Goal: Task Accomplishment & Management: Complete application form

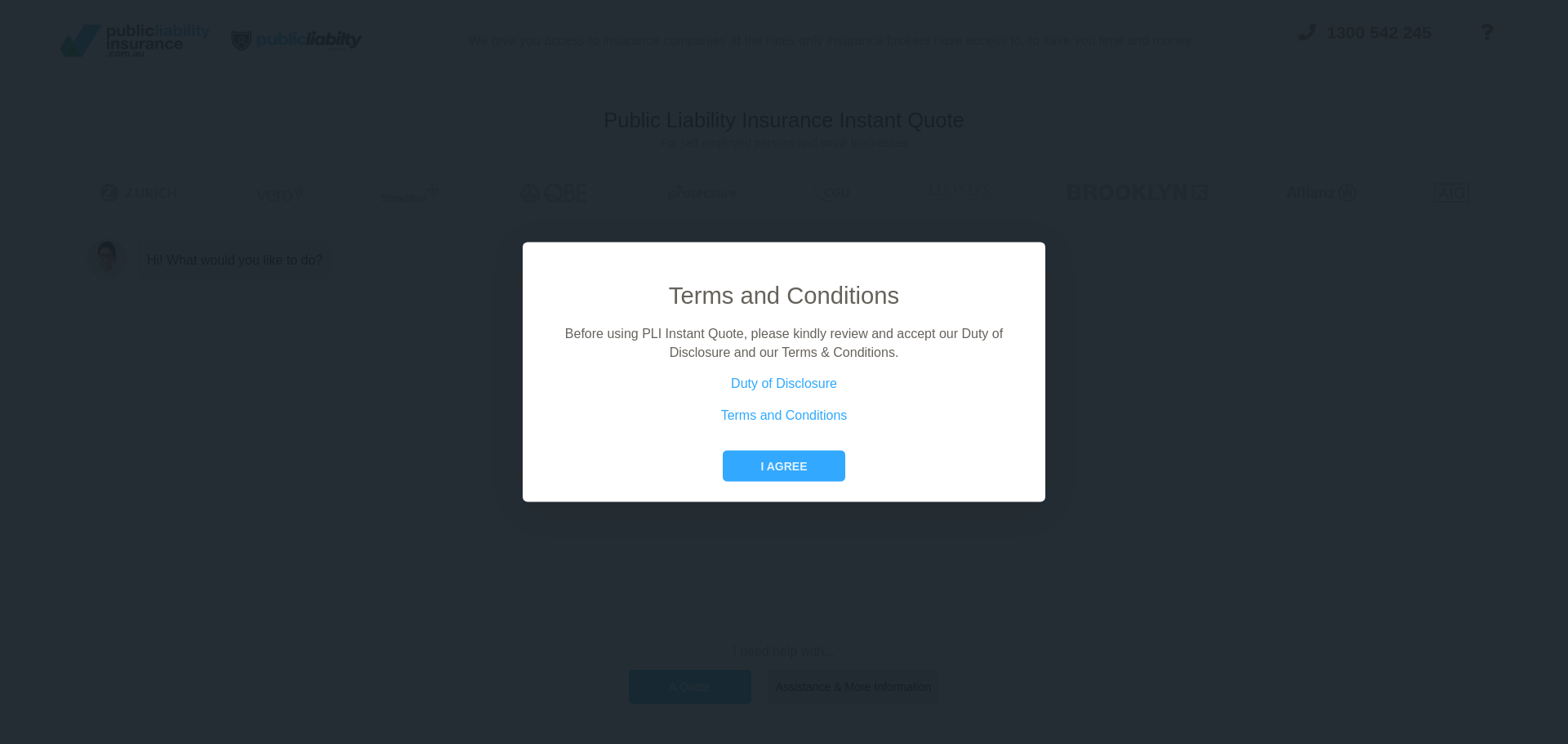
drag, startPoint x: 708, startPoint y: 161, endPoint x: 1087, endPoint y: 421, distance: 459.6
click at [1098, 423] on div "Terms and Conditions Before using PLI Instant Quote, please kindly review and a…" at bounding box center [784, 372] width 1568 height 744
click at [796, 473] on button "I agree" at bounding box center [784, 466] width 122 height 31
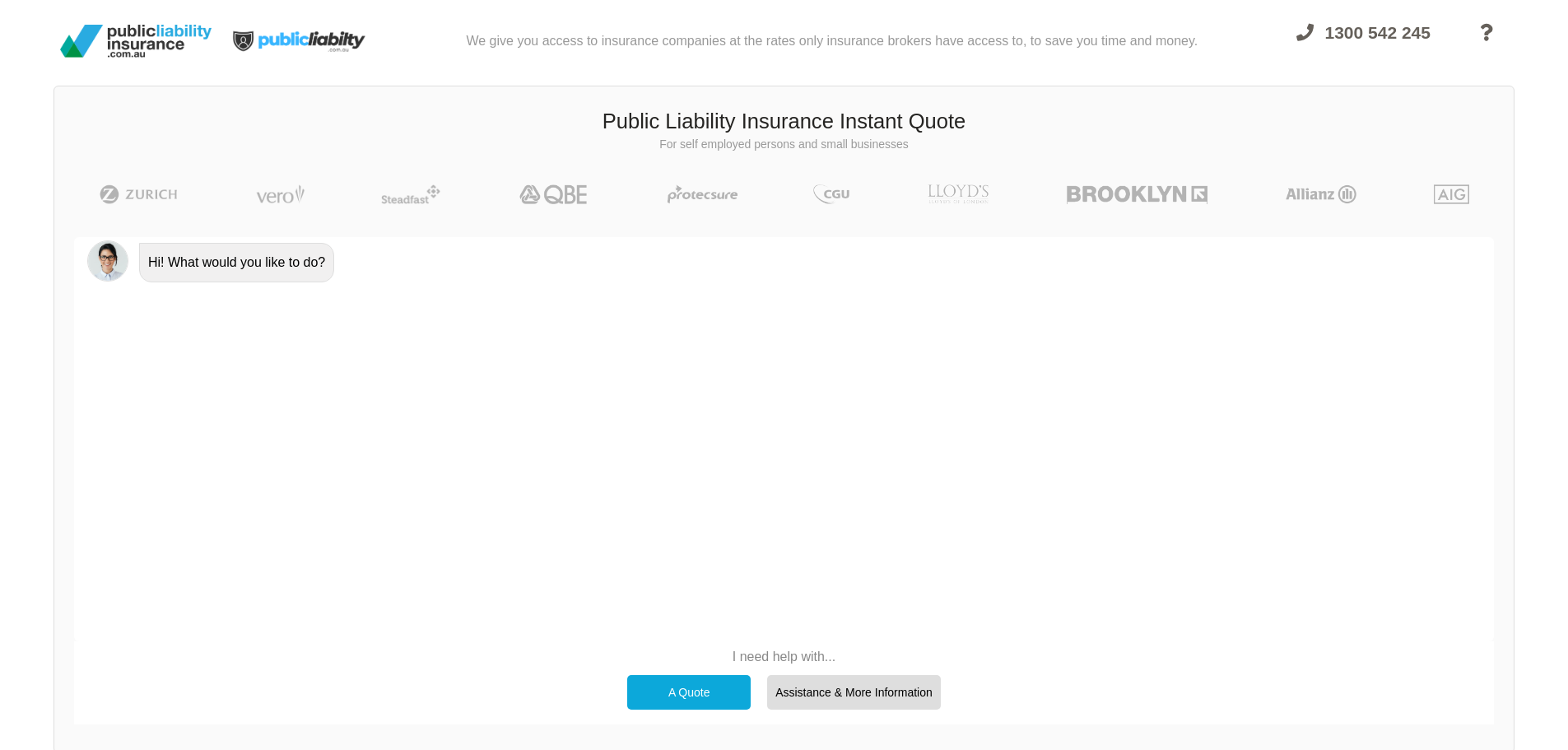
click at [672, 689] on div "A Quote" at bounding box center [688, 692] width 124 height 35
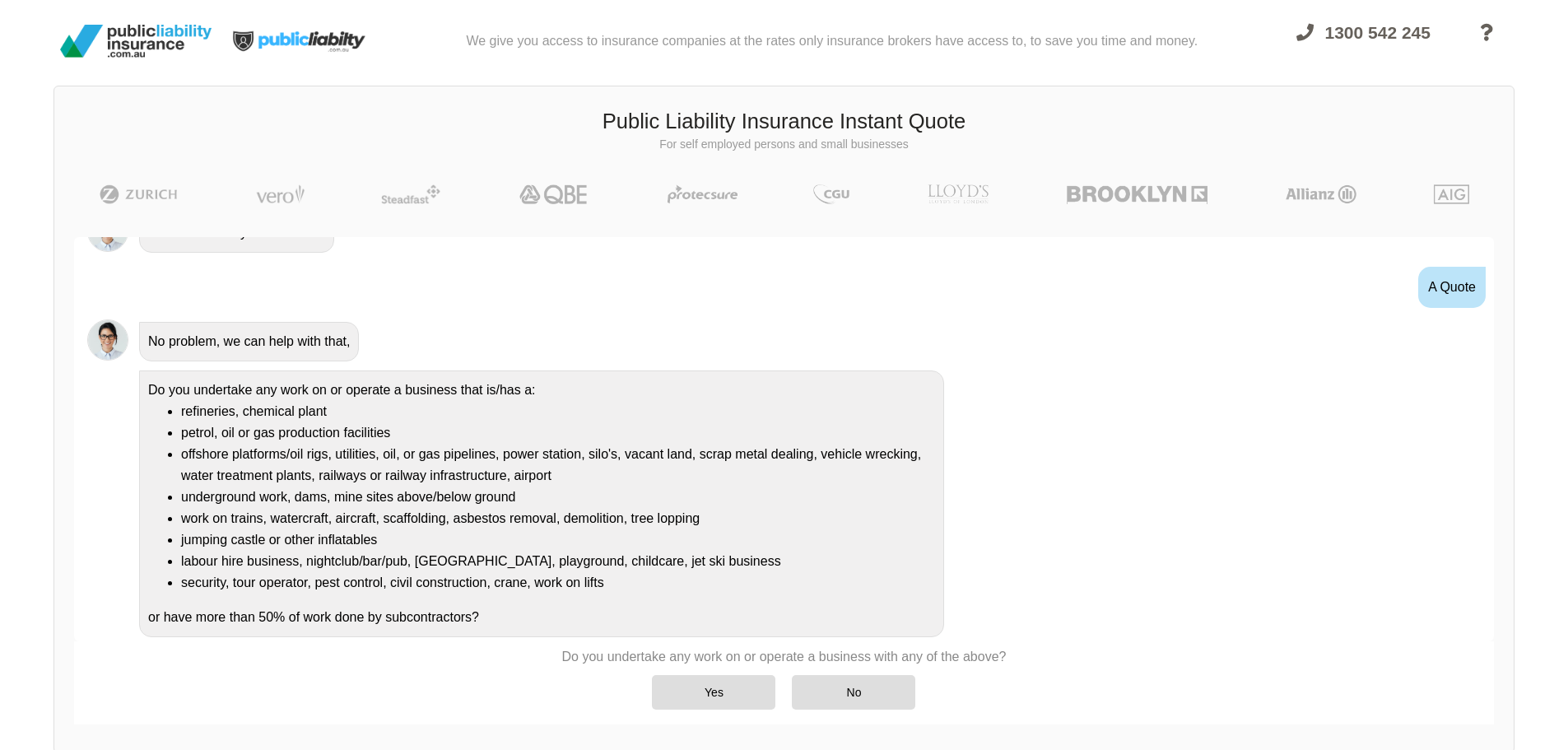
scroll to position [47, 0]
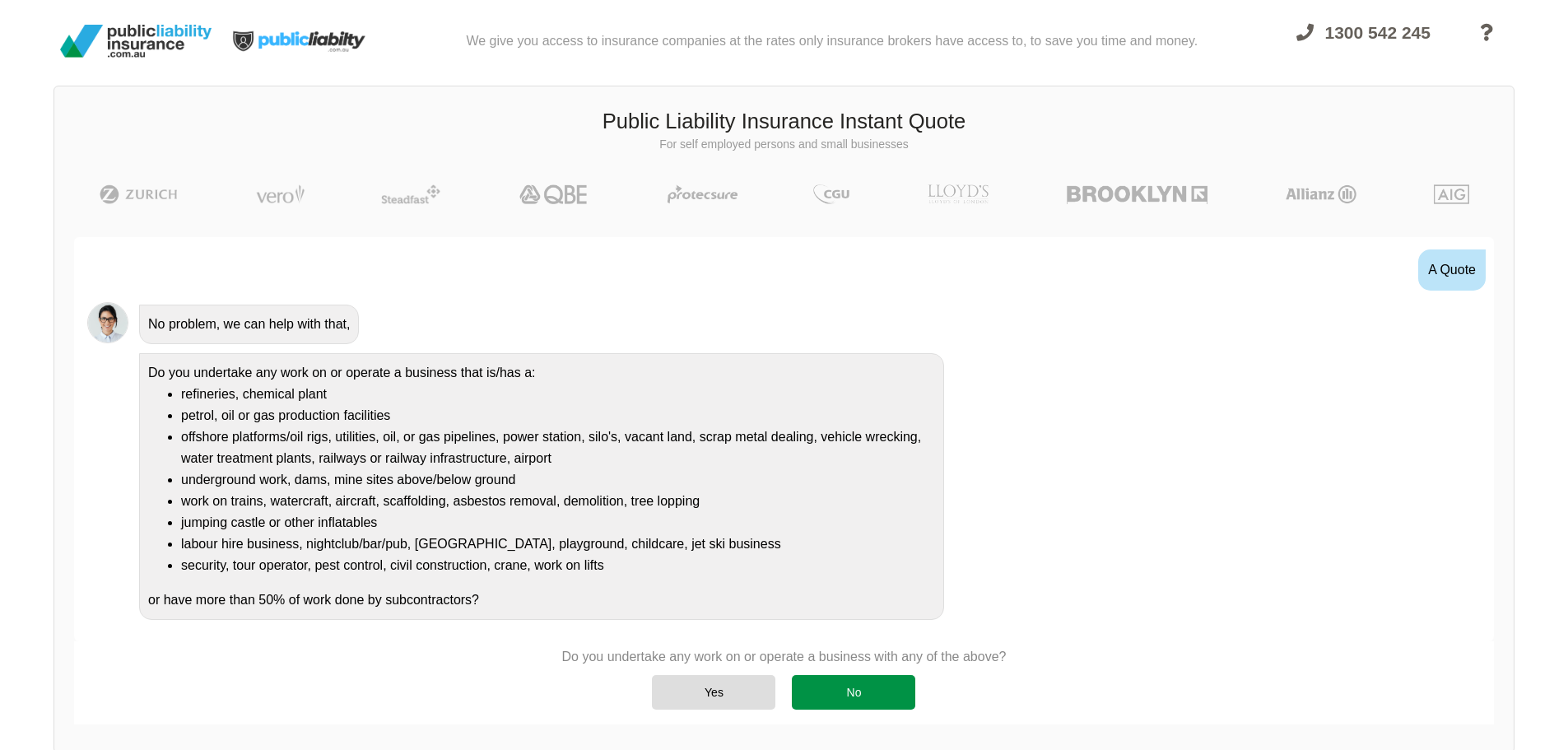
click at [850, 689] on div "No" at bounding box center [853, 692] width 124 height 35
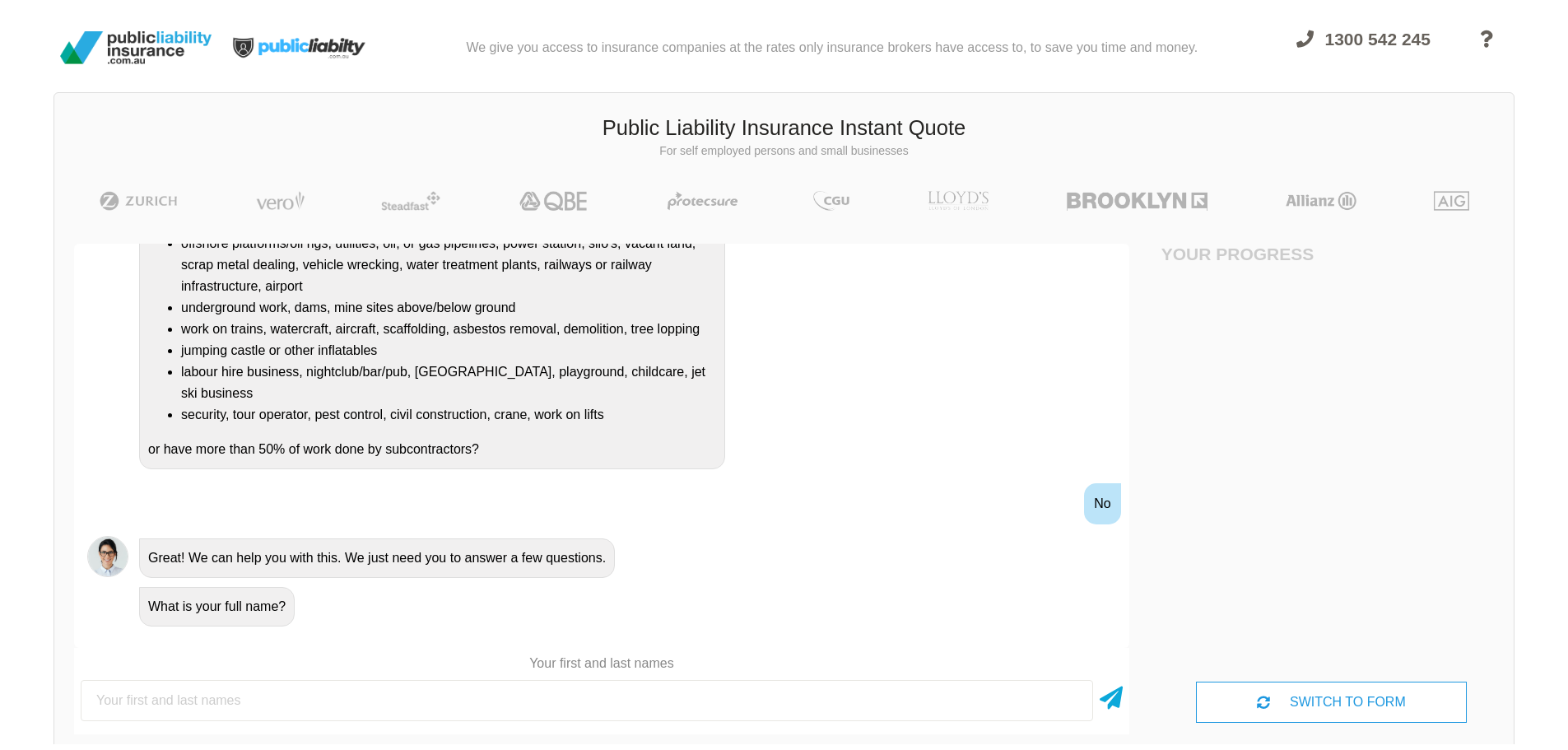
scroll to position [0, 0]
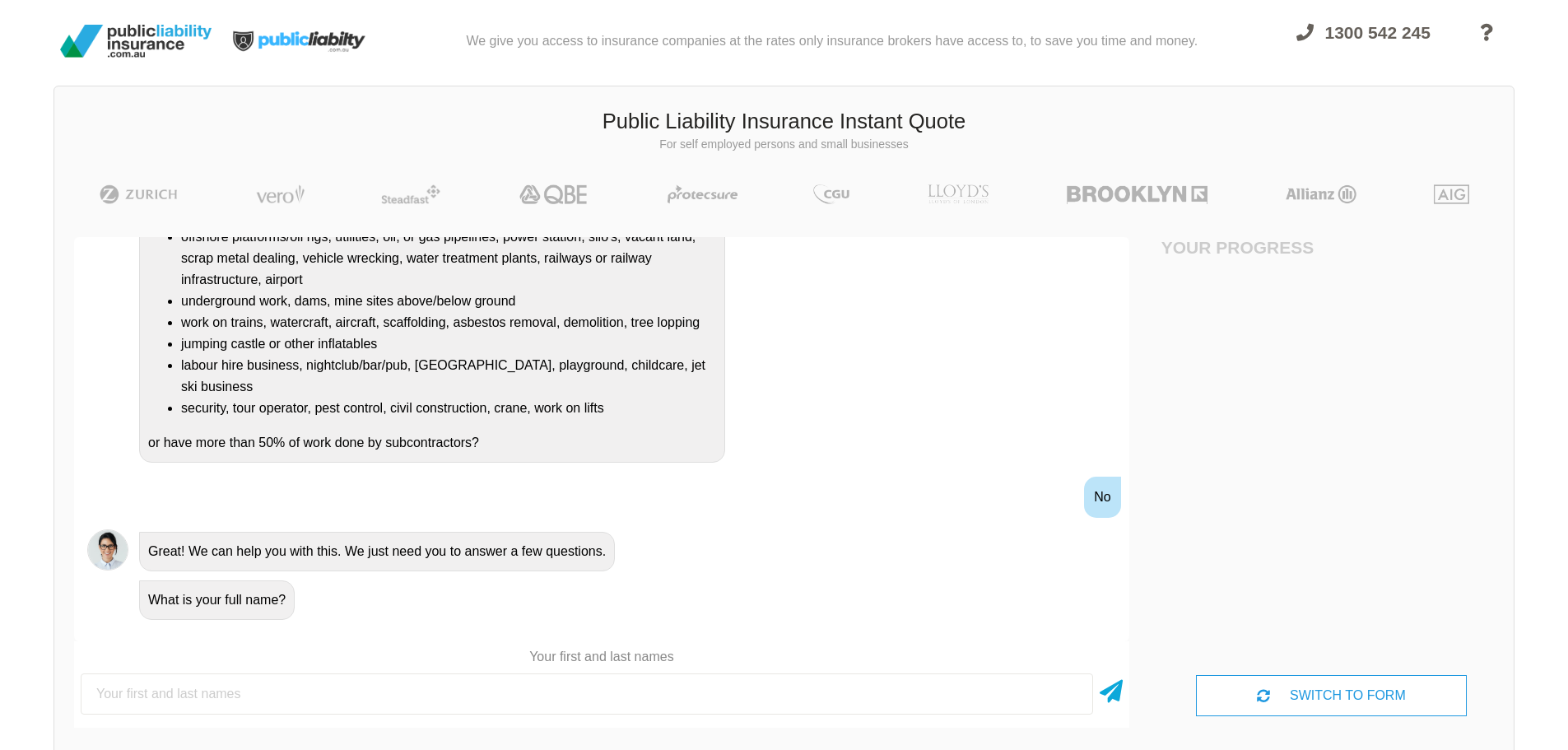
drag, startPoint x: 431, startPoint y: 713, endPoint x: 447, endPoint y: 698, distance: 21.9
click at [430, 713] on input "text" at bounding box center [587, 694] width 1012 height 41
type input "test test"
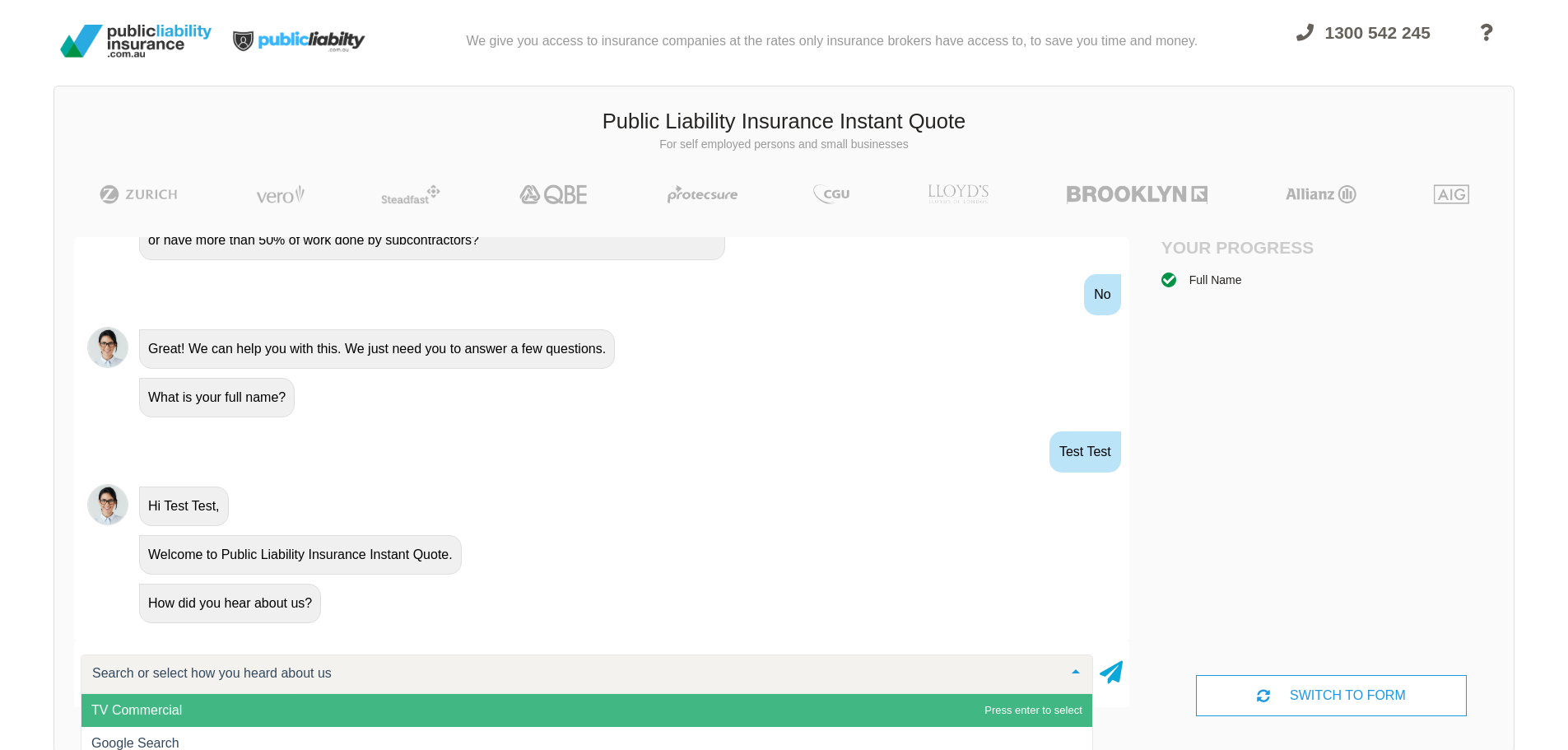
scroll to position [452, 0]
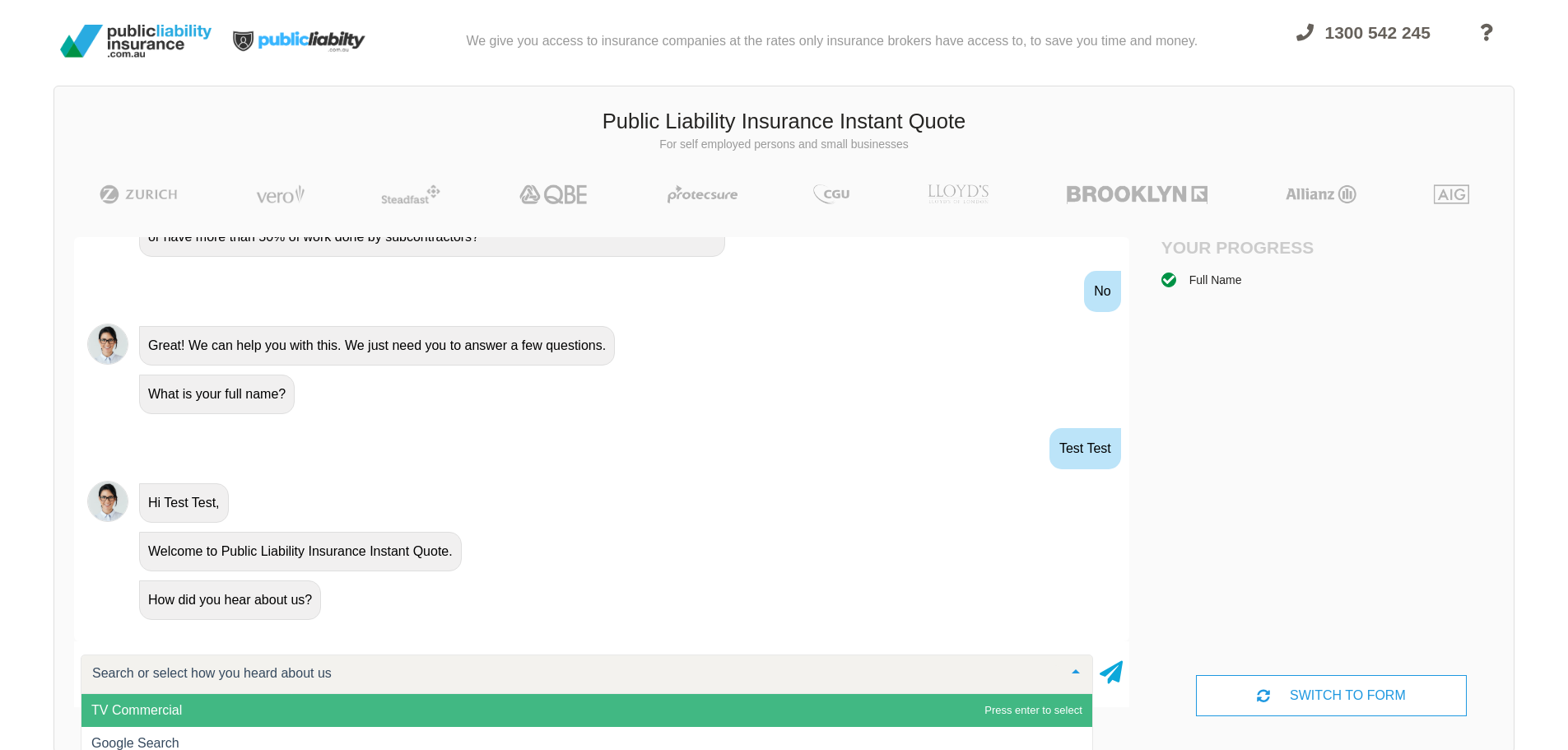
click at [336, 673] on input "text" at bounding box center [573, 673] width 971 height 16
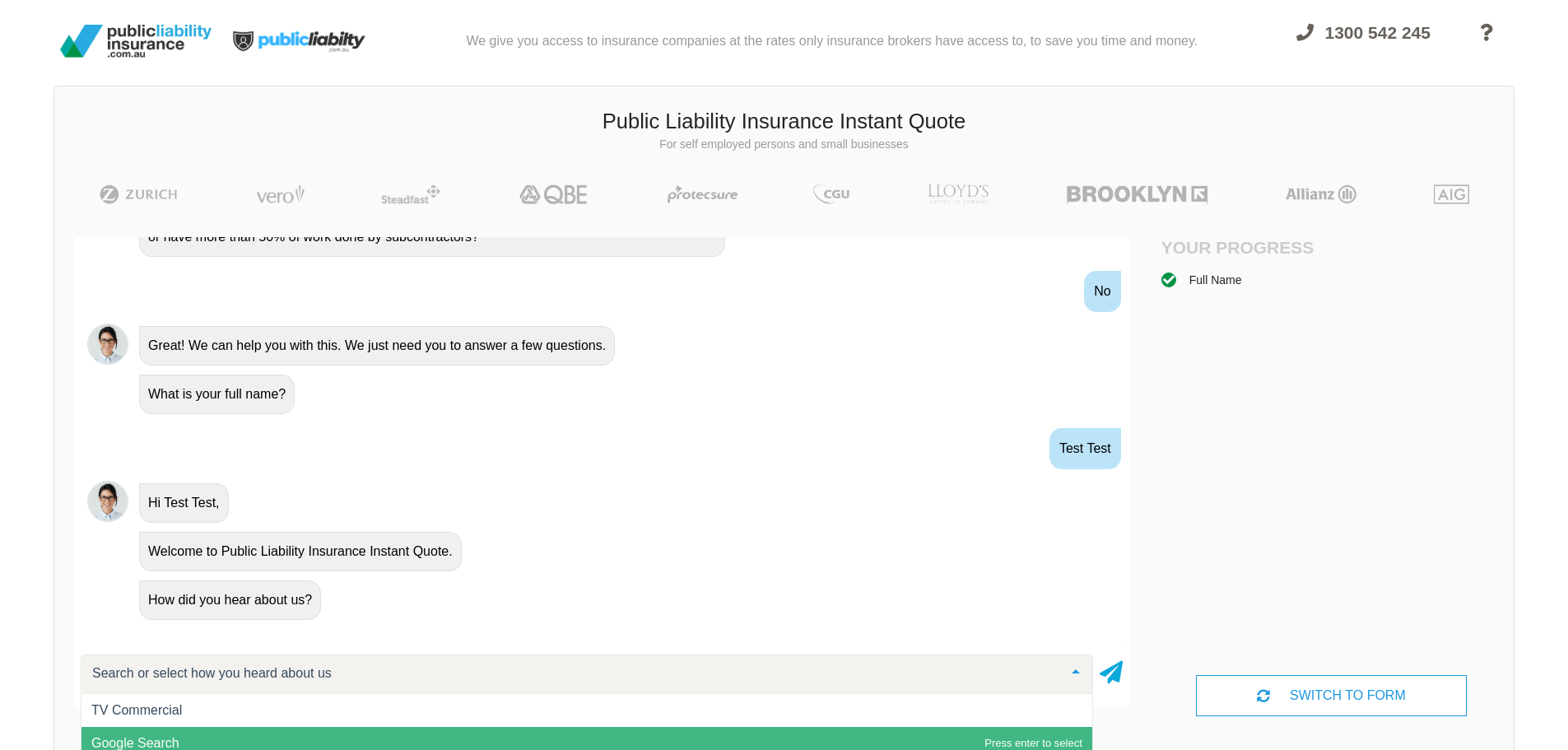
drag, startPoint x: 151, startPoint y: 735, endPoint x: 182, endPoint y: 715, distance: 36.9
click at [152, 735] on span "Google Search" at bounding box center [587, 743] width 1011 height 33
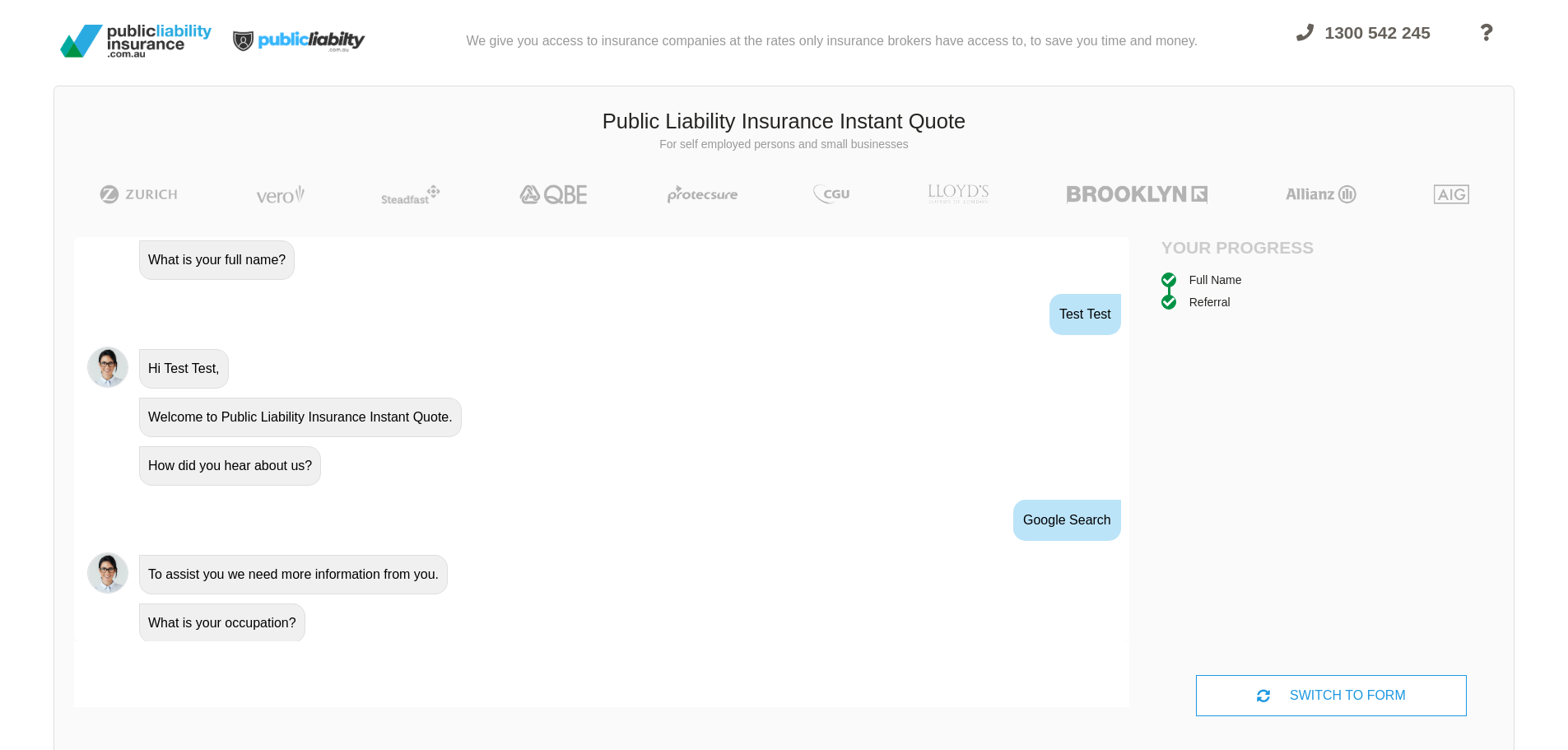
scroll to position [593, 0]
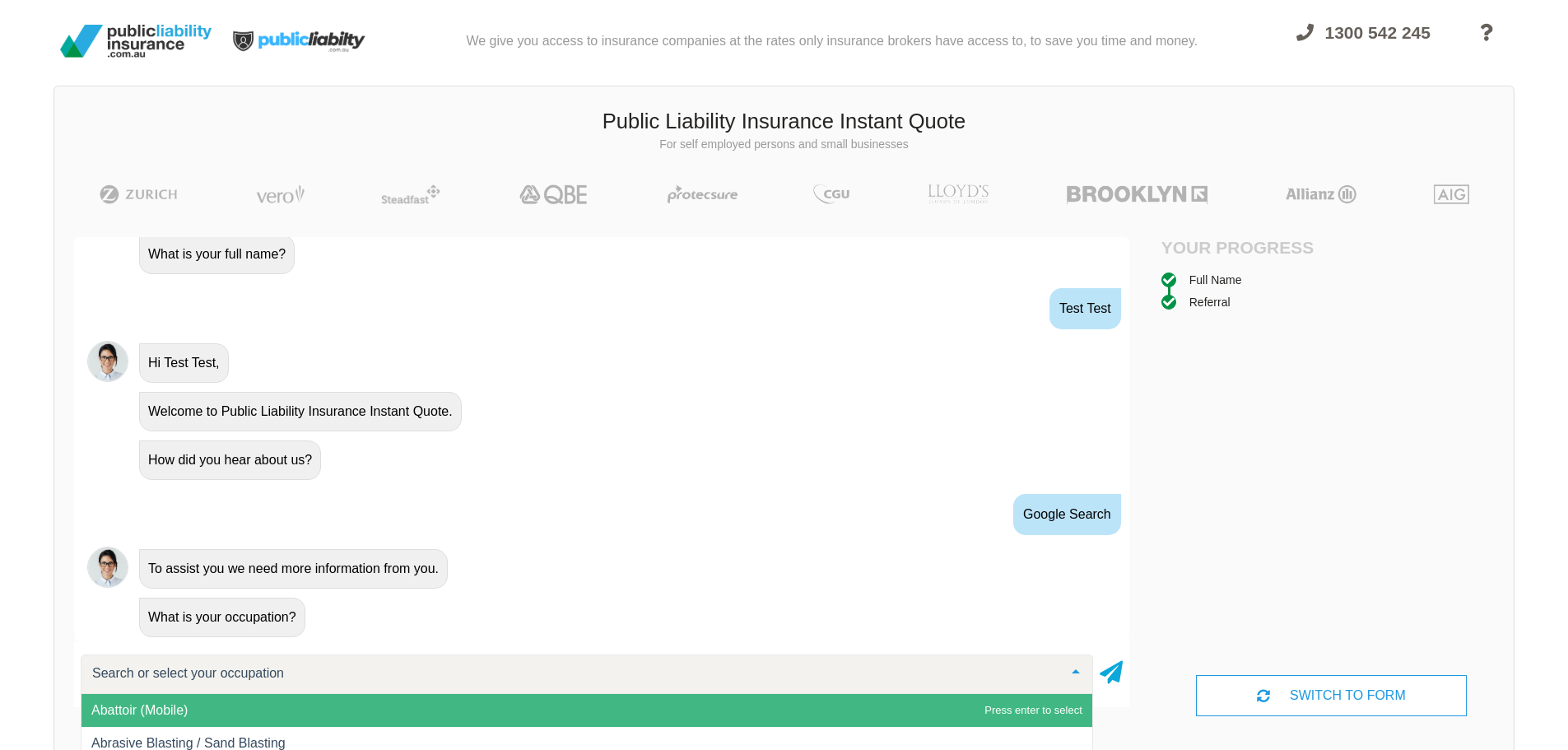
click at [452, 677] on div at bounding box center [587, 674] width 1012 height 39
type input "labour"
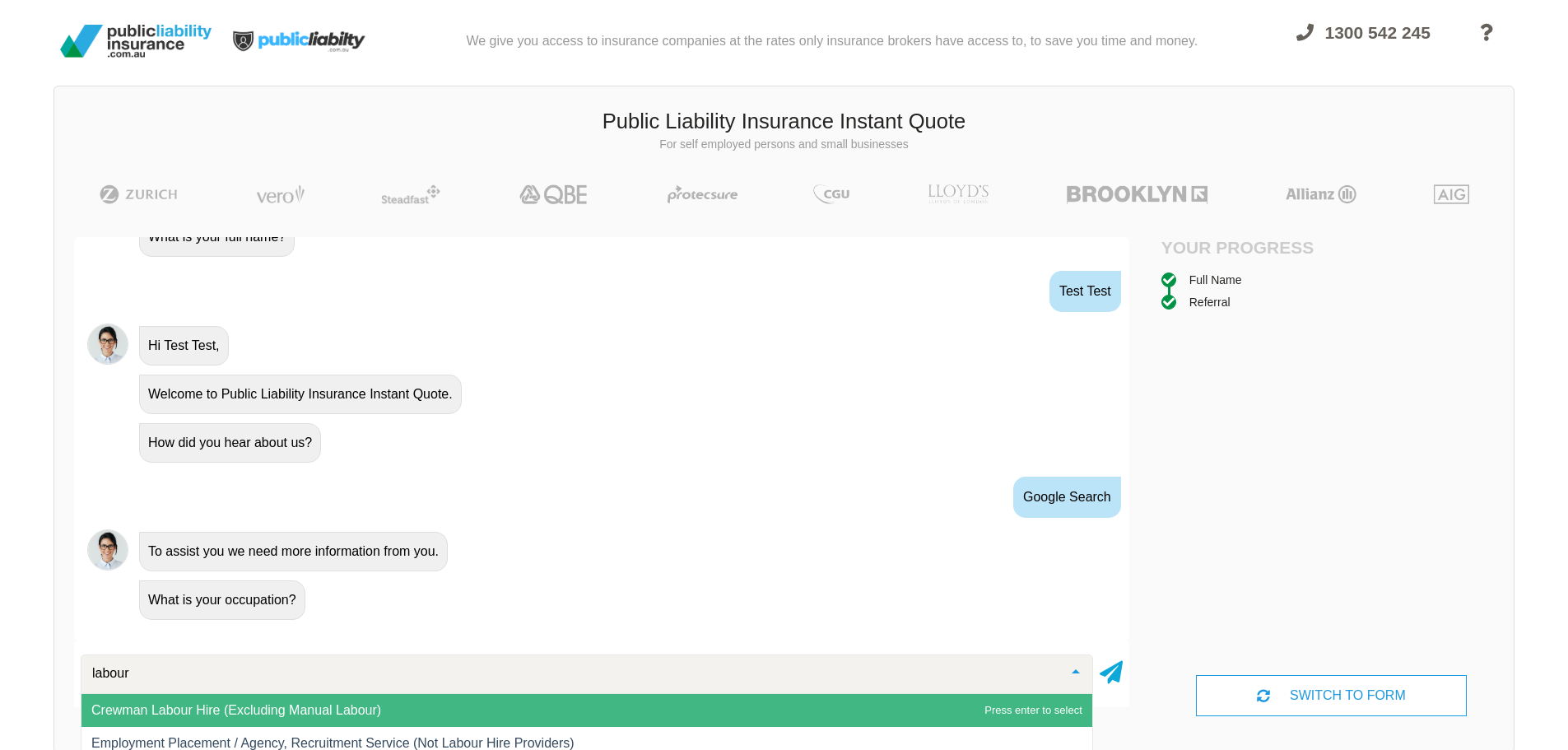
scroll to position [114, 0]
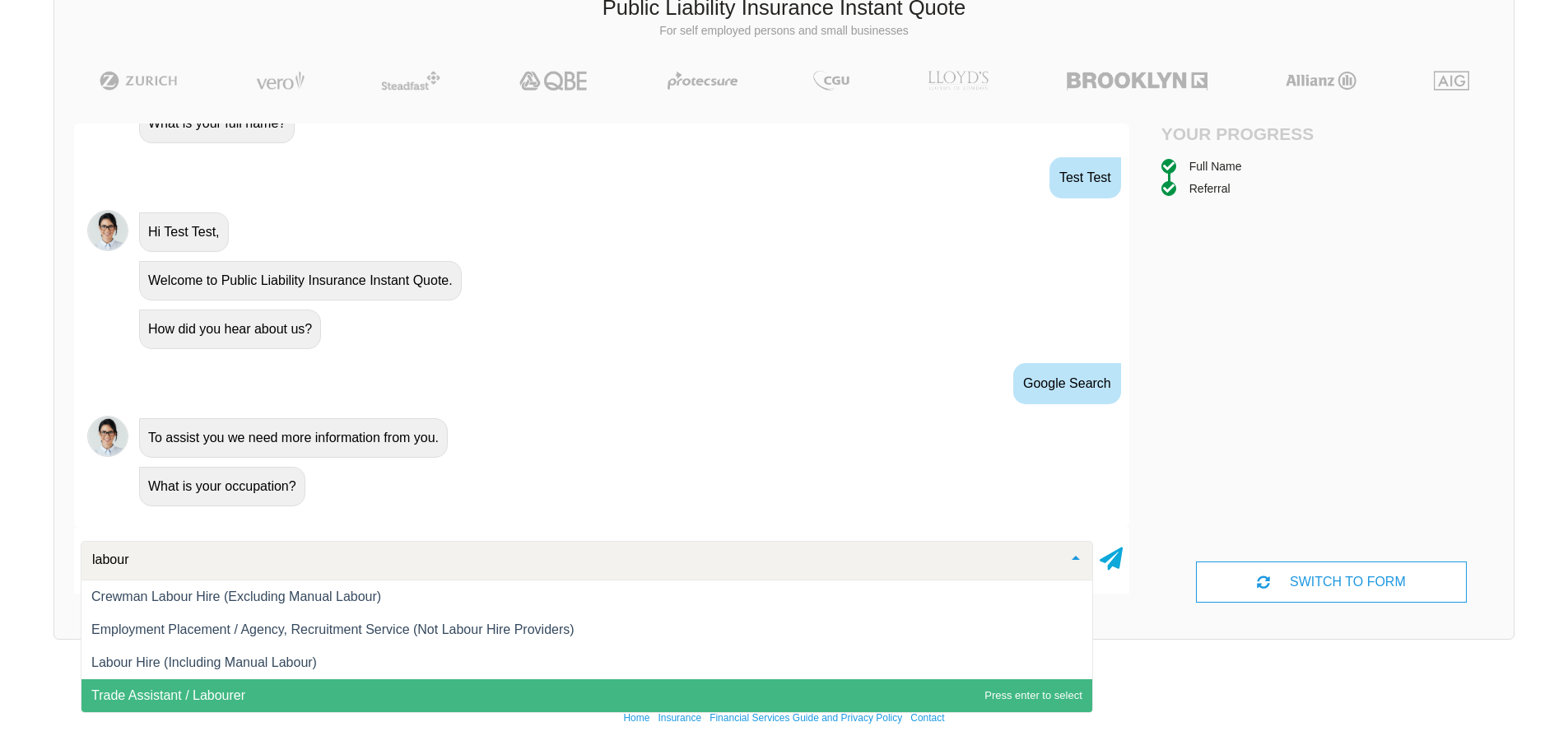
click at [238, 686] on span "Trade Assistant / Labourer" at bounding box center [587, 696] width 1011 height 33
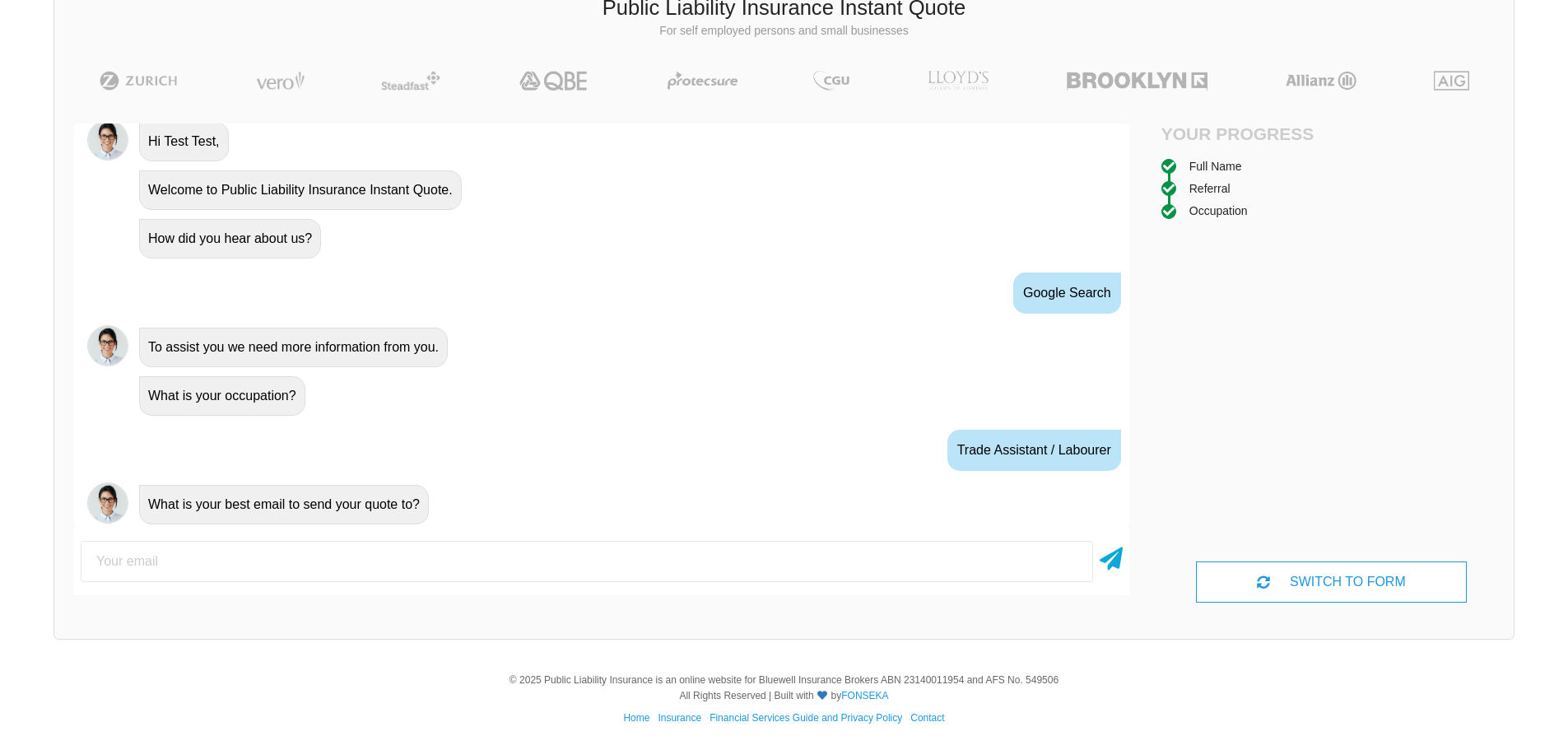
scroll to position [702, 0]
click at [225, 565] on input "email" at bounding box center [587, 561] width 1012 height 41
type input "[EMAIL_ADDRESS][DOMAIN_NAME]"
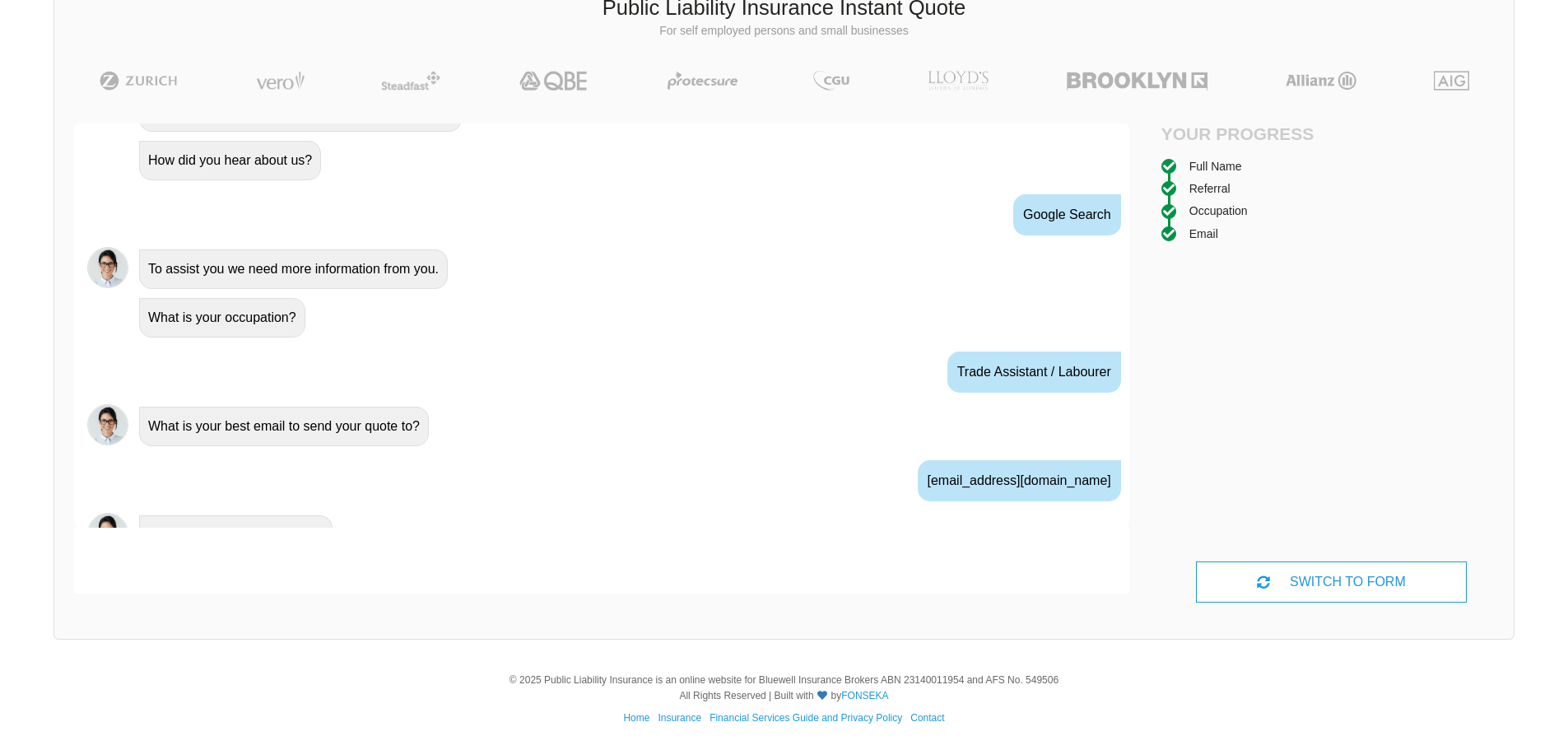
scroll to position [811, 0]
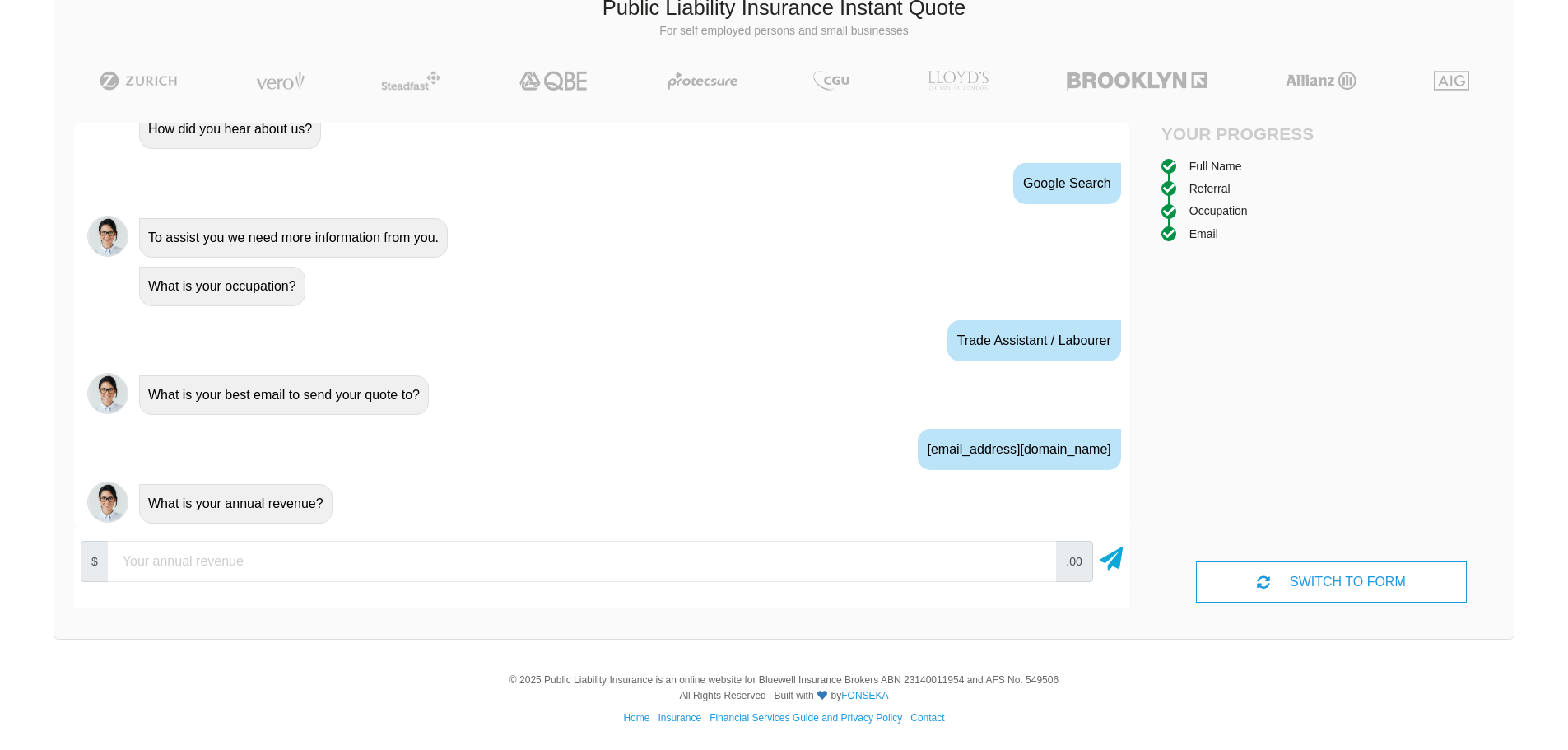
click at [175, 573] on input "number" at bounding box center [581, 561] width 948 height 41
type input "10000"
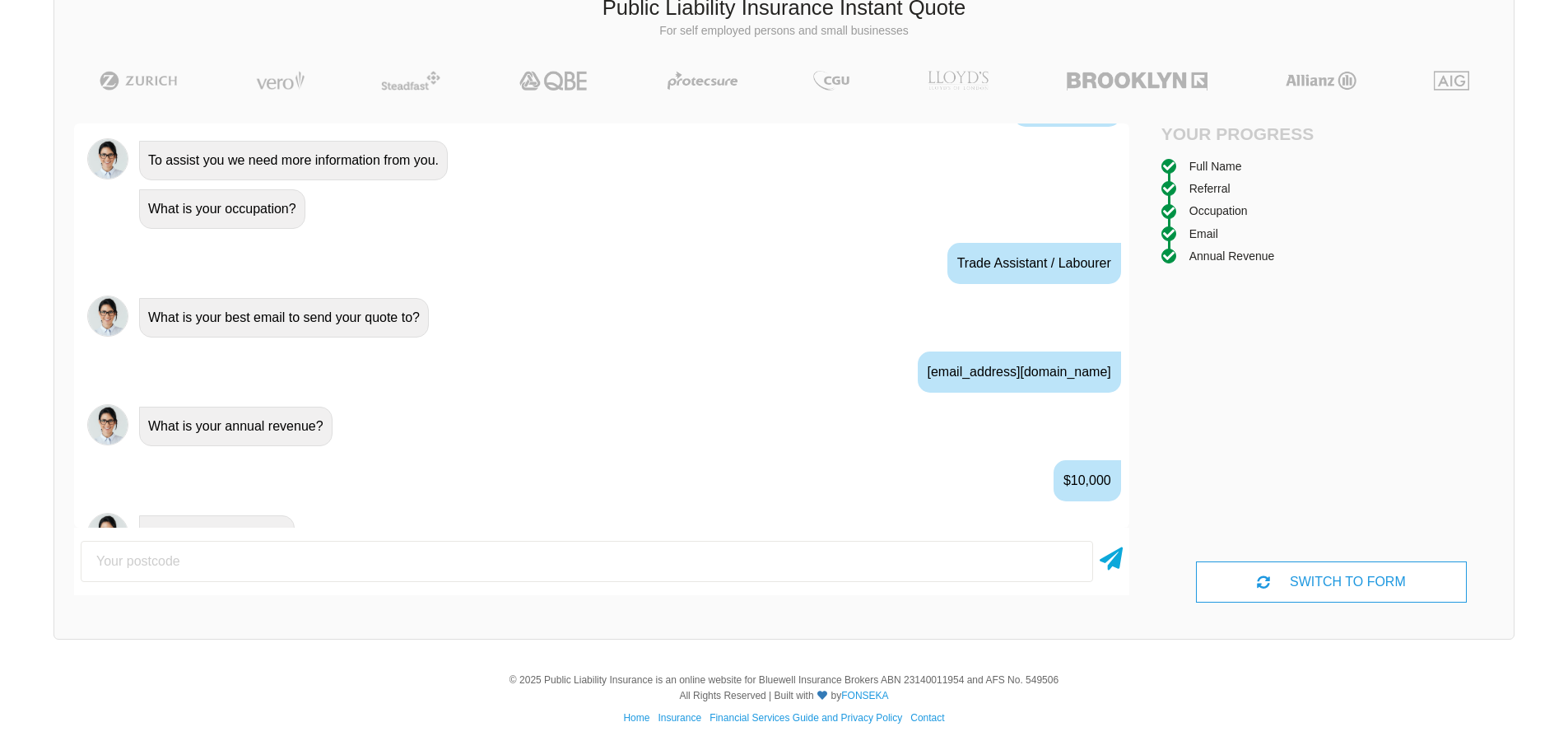
scroll to position [919, 0]
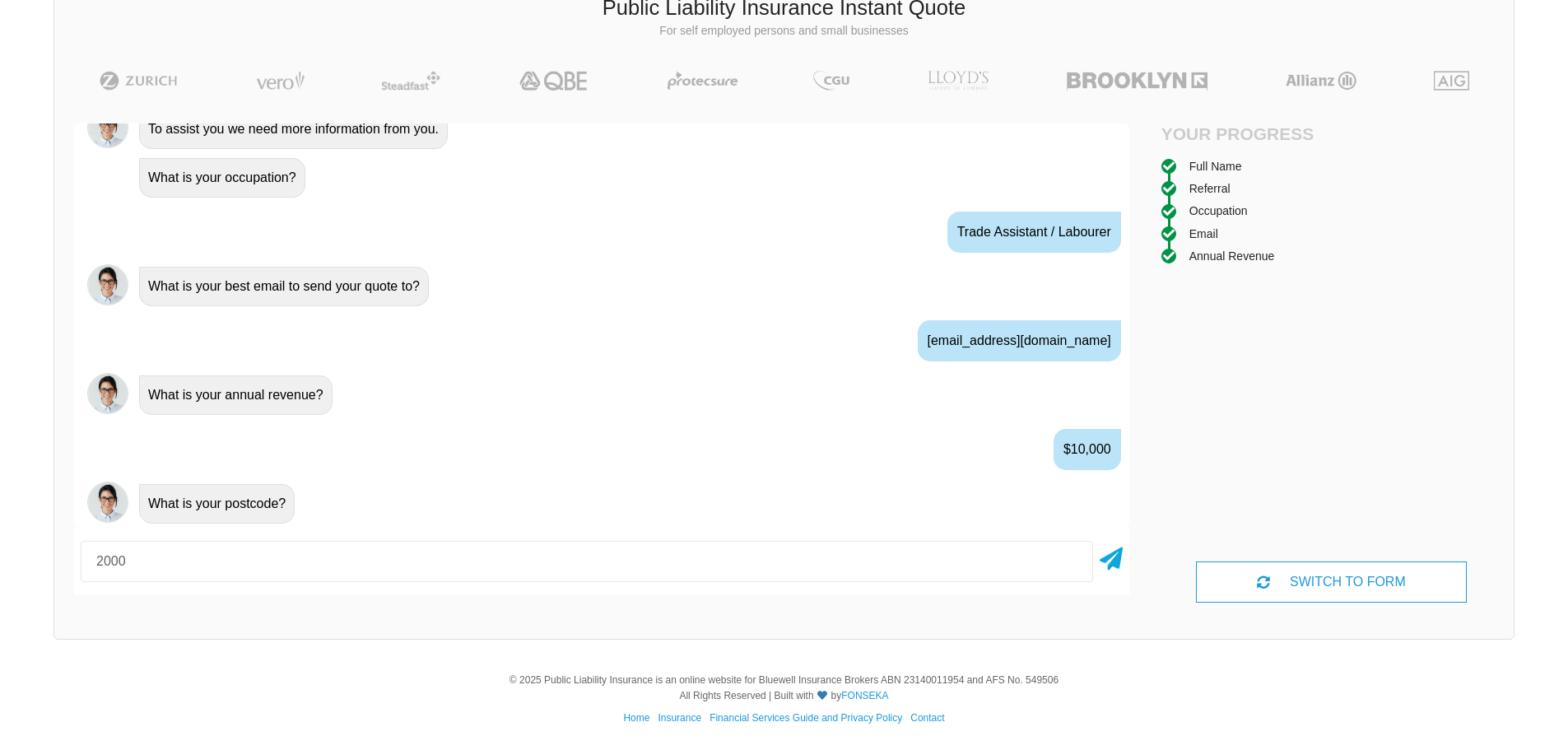
type input "2000"
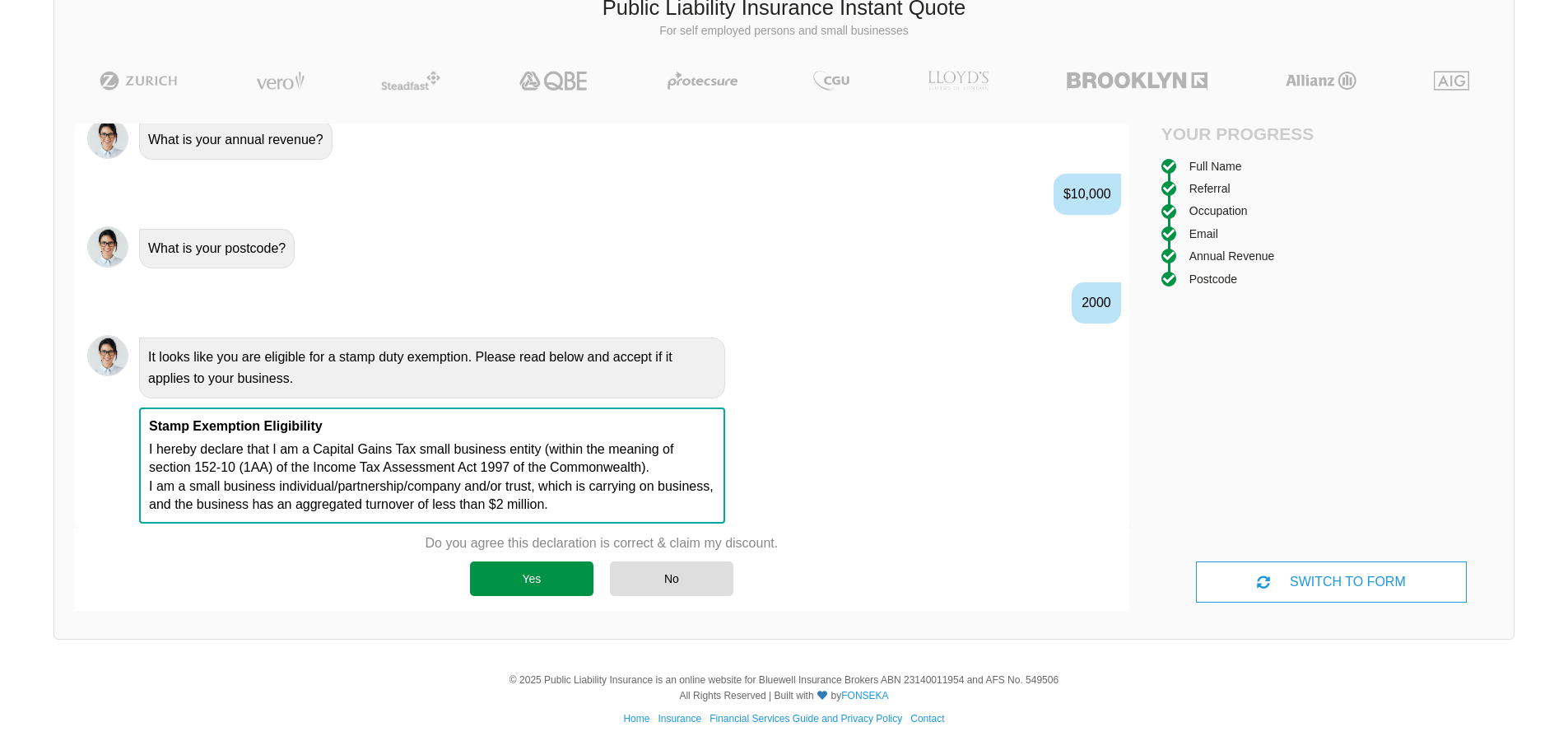
click at [515, 583] on div "Yes" at bounding box center [532, 578] width 124 height 35
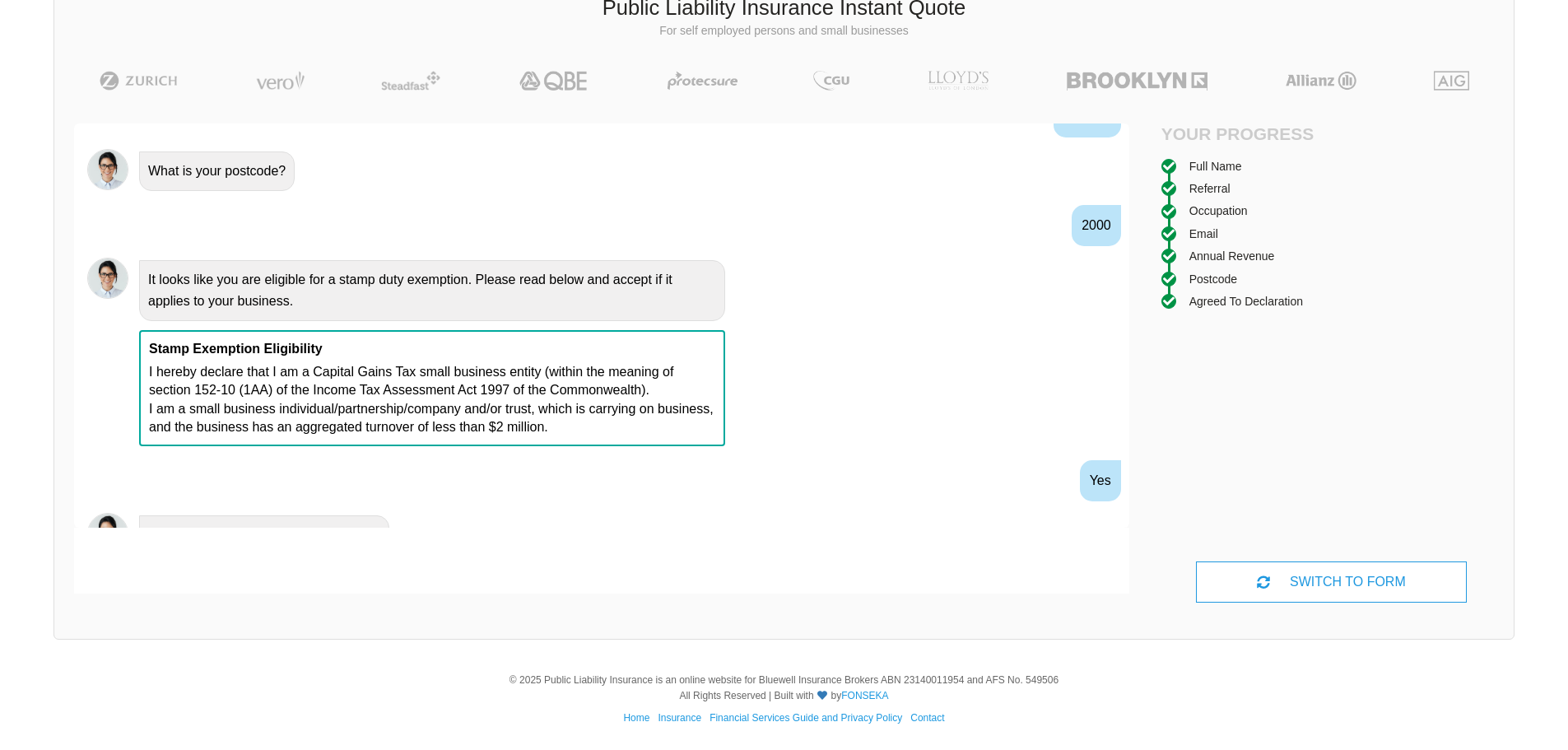
scroll to position [1283, 0]
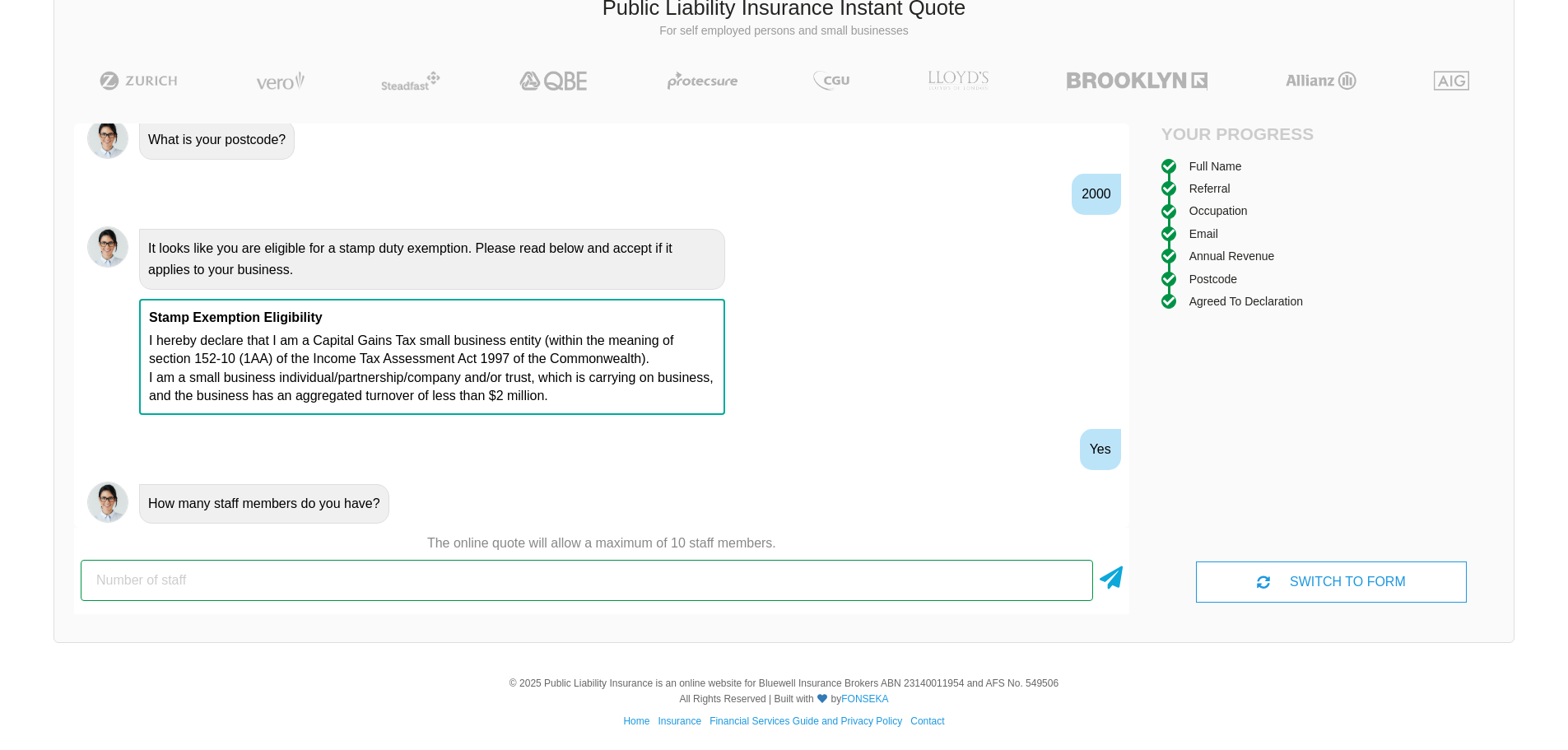
click at [332, 580] on input "number" at bounding box center [587, 581] width 1012 height 41
type input "1"
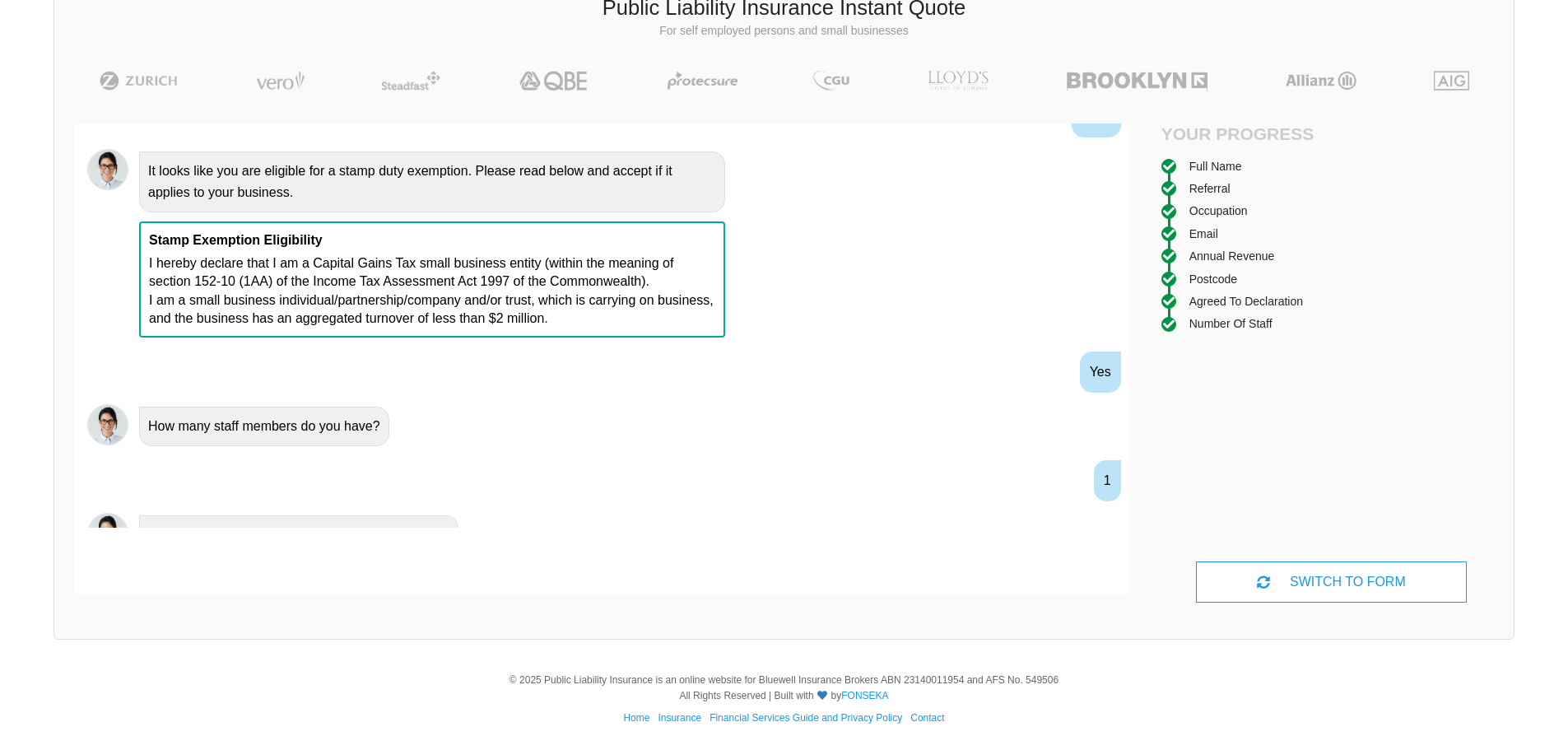
scroll to position [1391, 0]
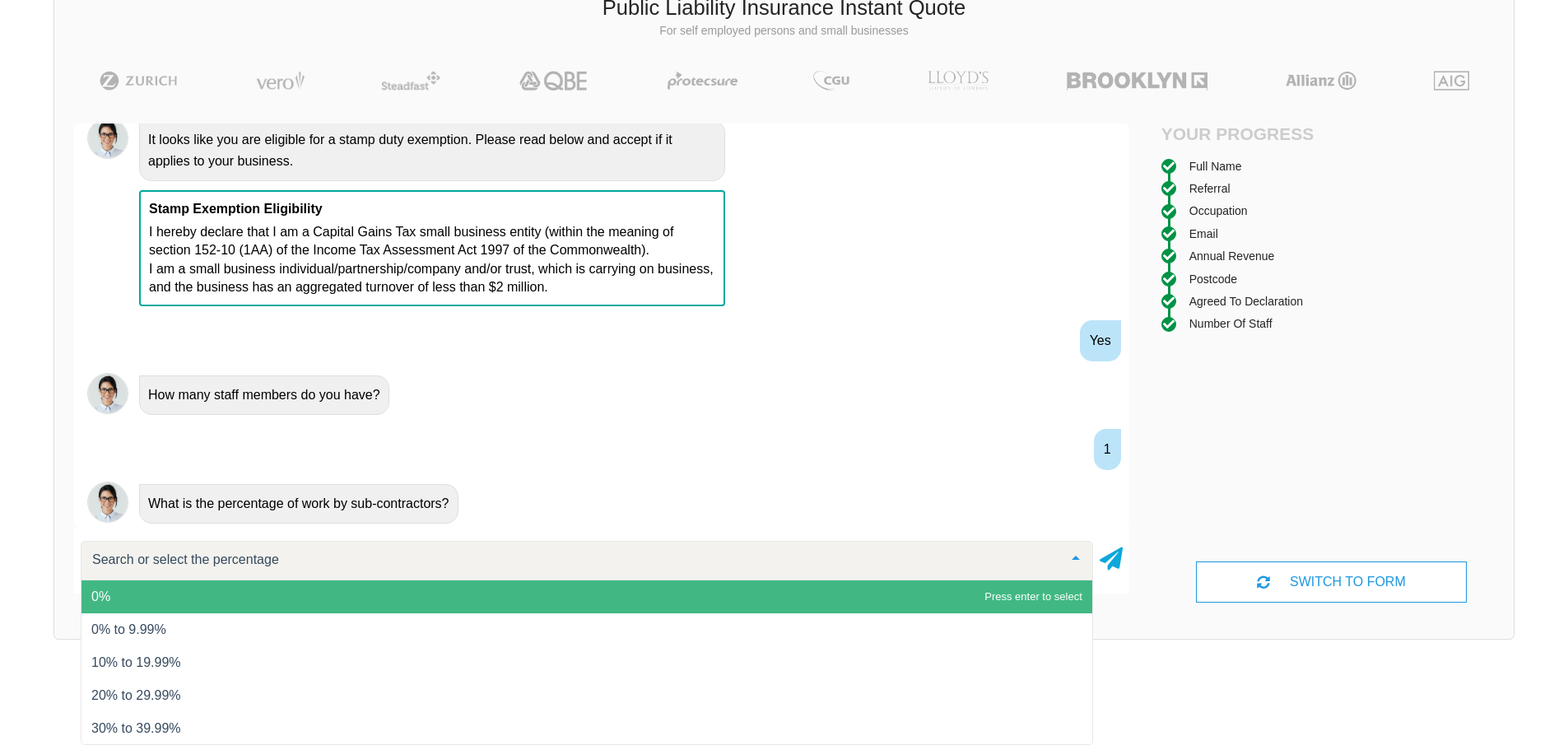
click at [201, 610] on span "0%" at bounding box center [587, 597] width 1011 height 33
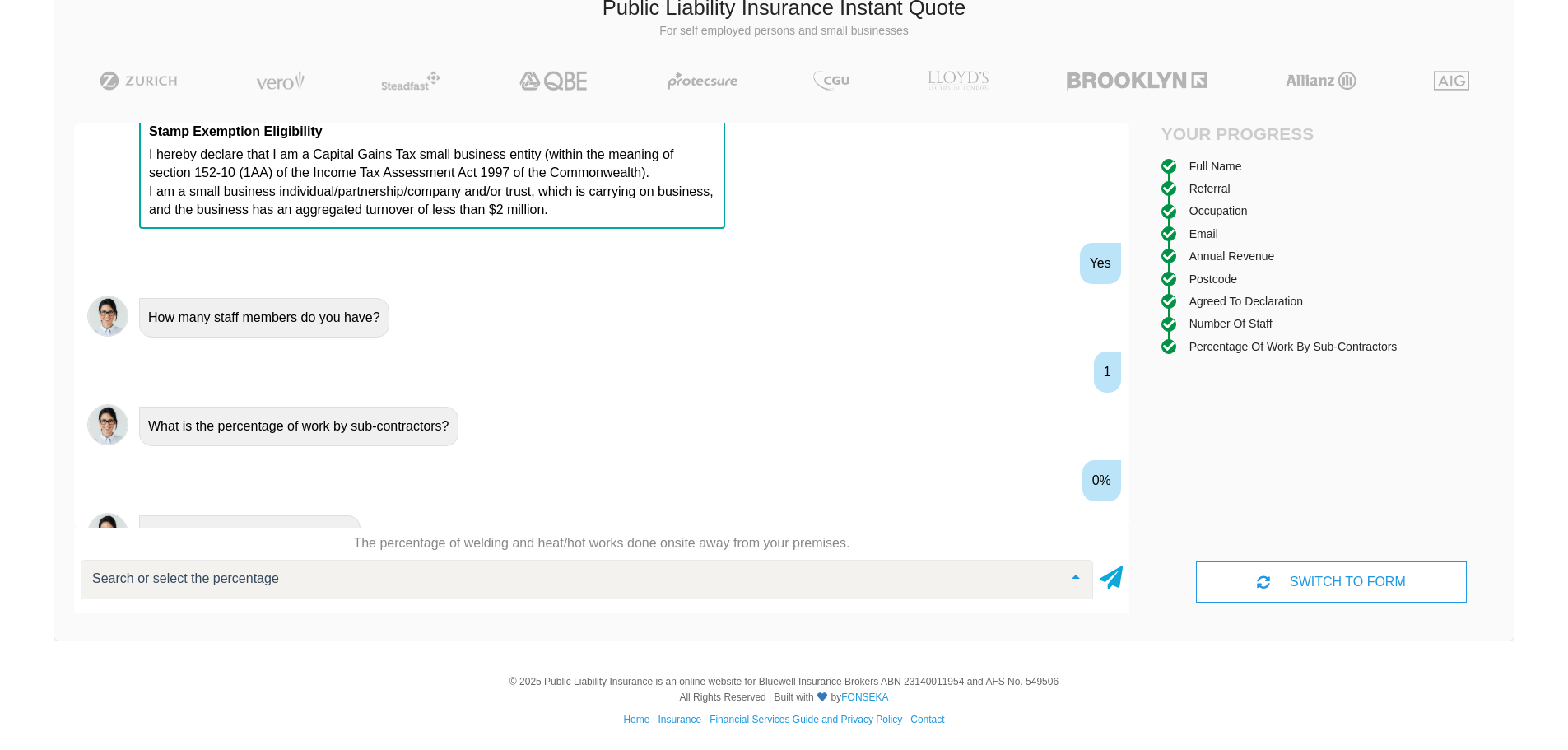
scroll to position [1500, 0]
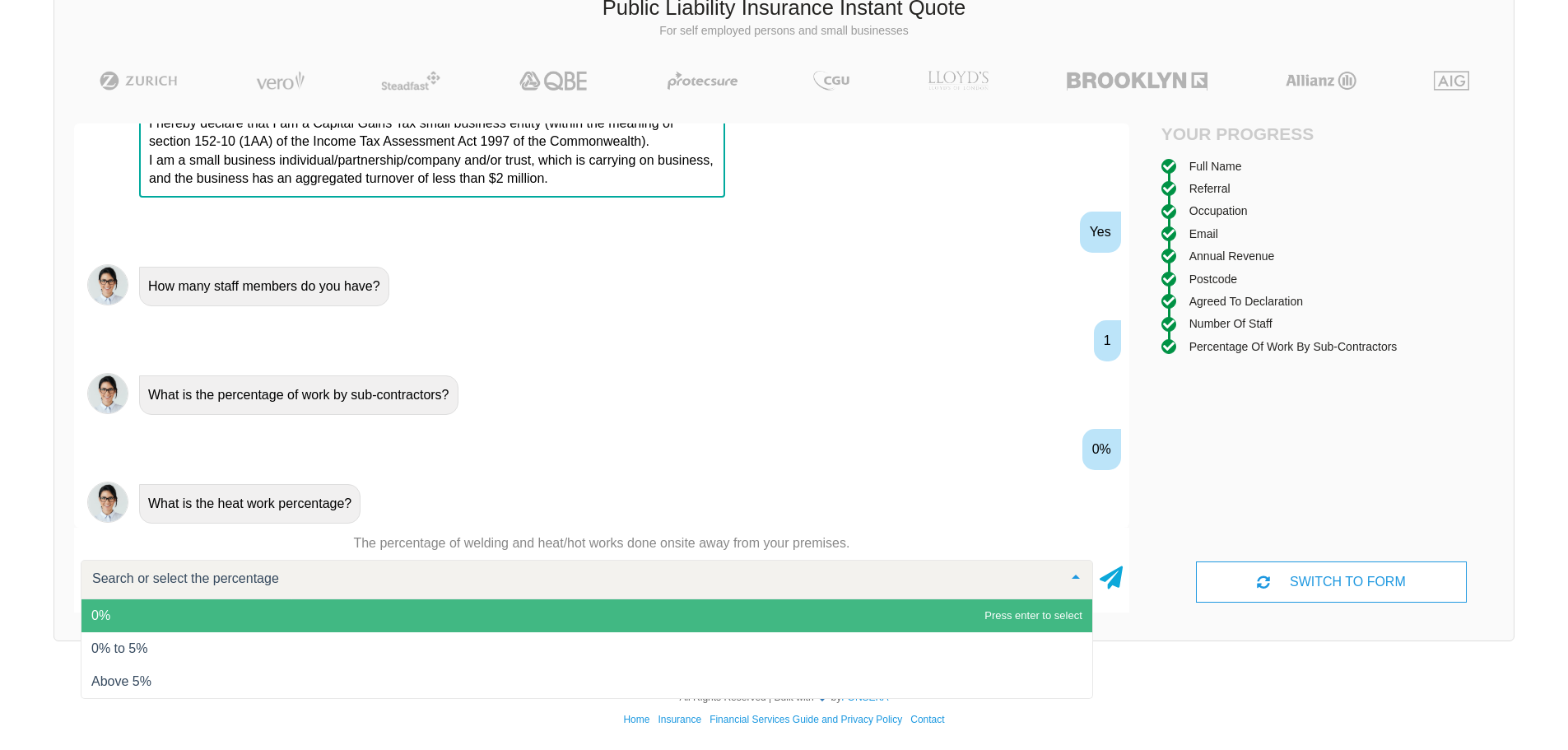
click at [154, 610] on span "0%" at bounding box center [587, 615] width 1011 height 33
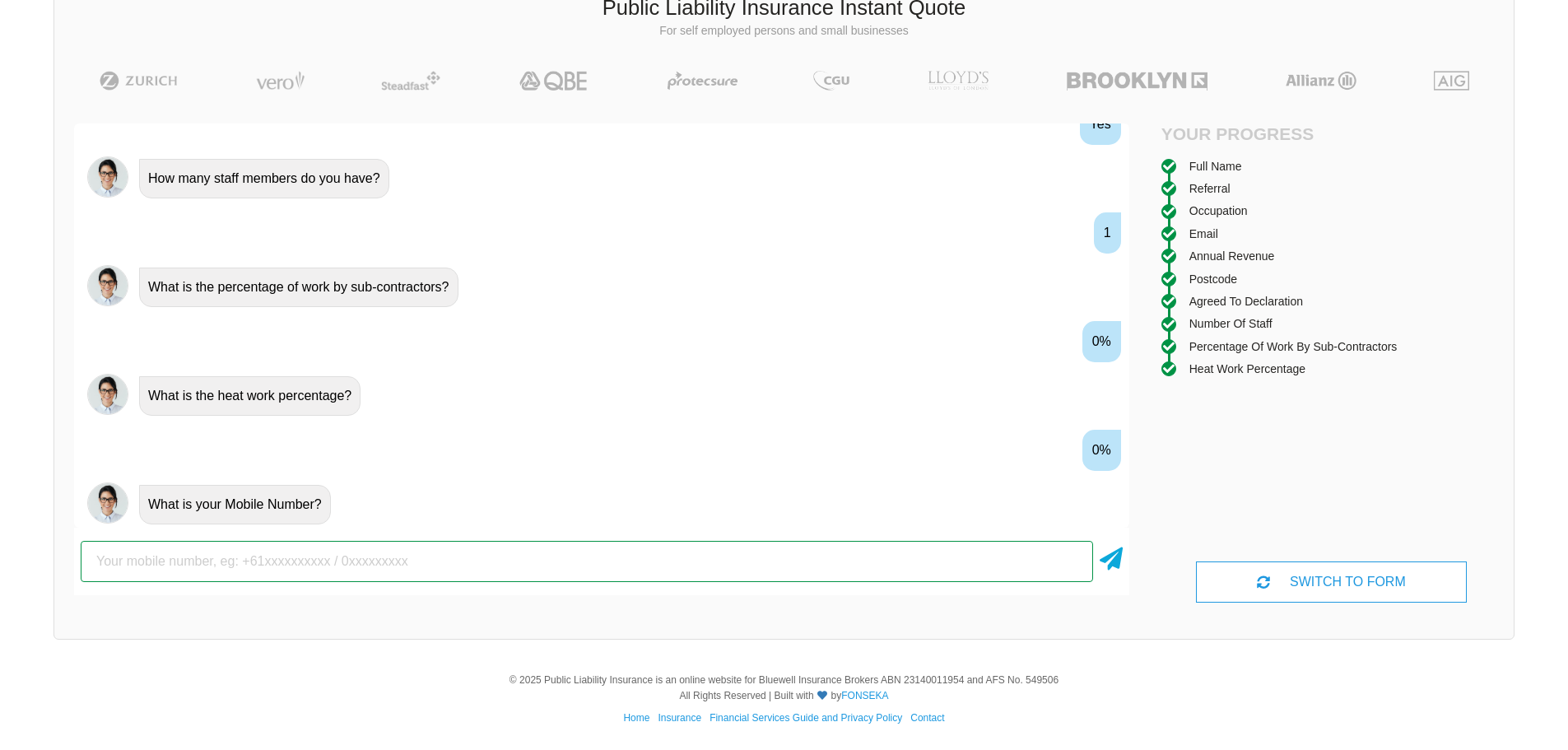
scroll to position [1609, 0]
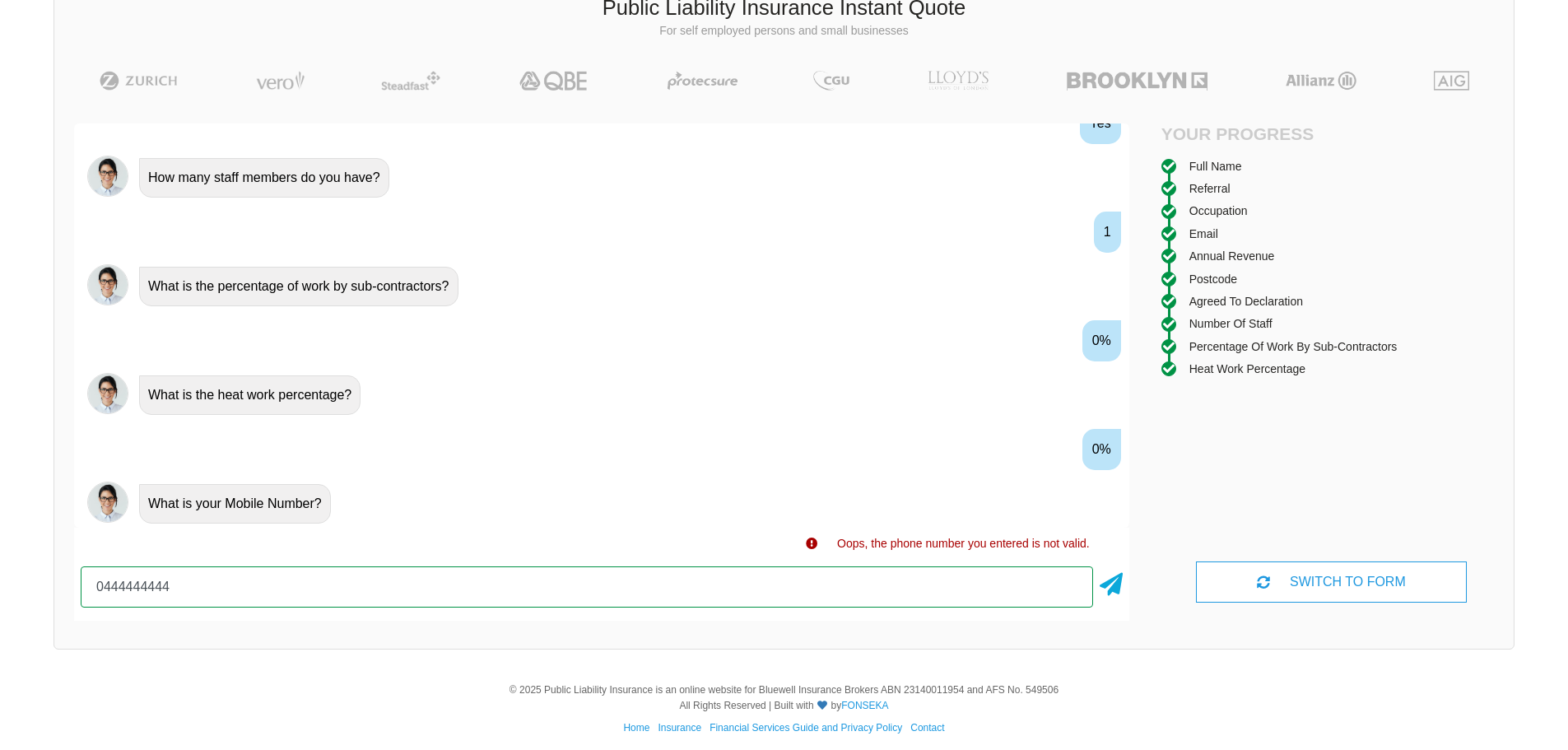
type input "0444444444"
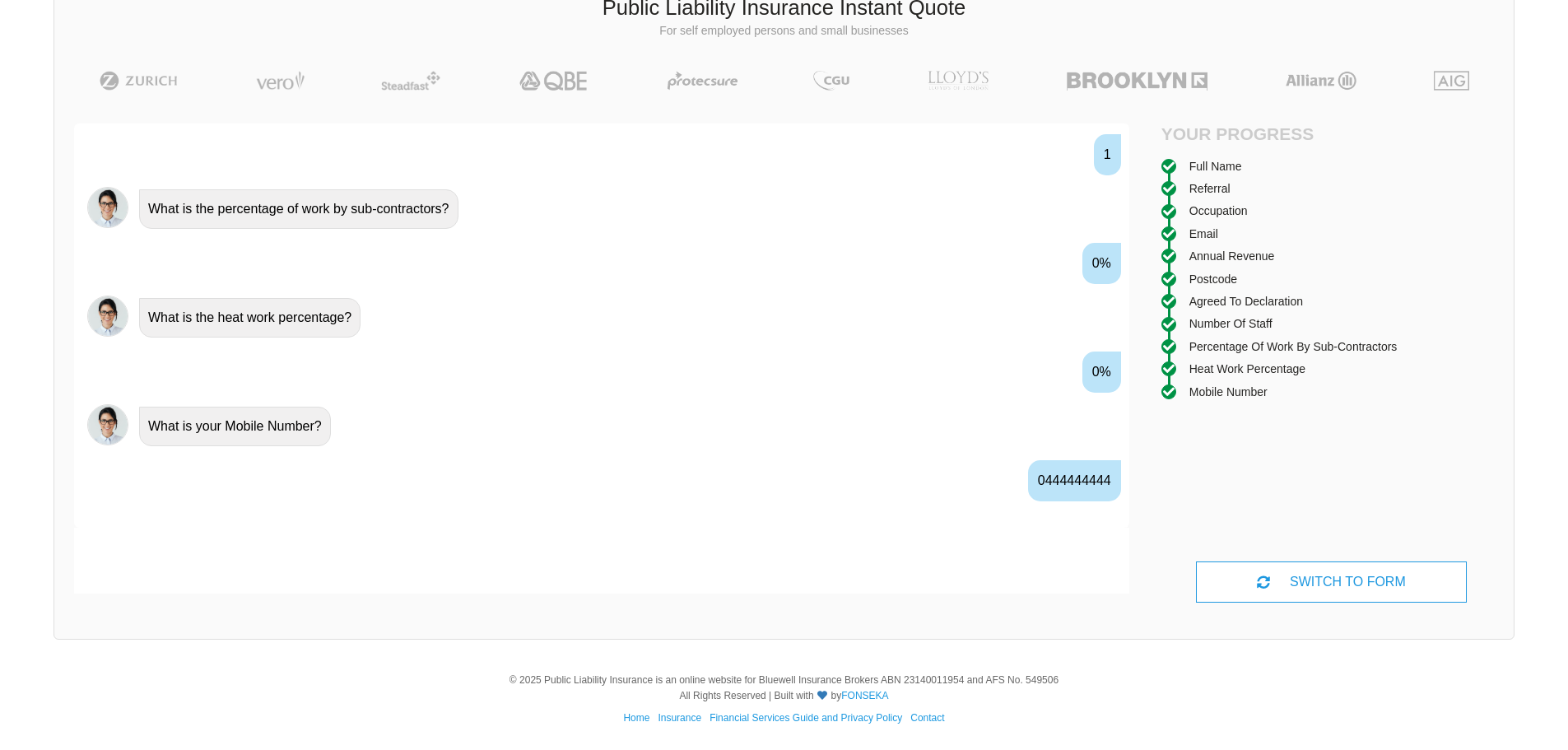
scroll to position [1717, 0]
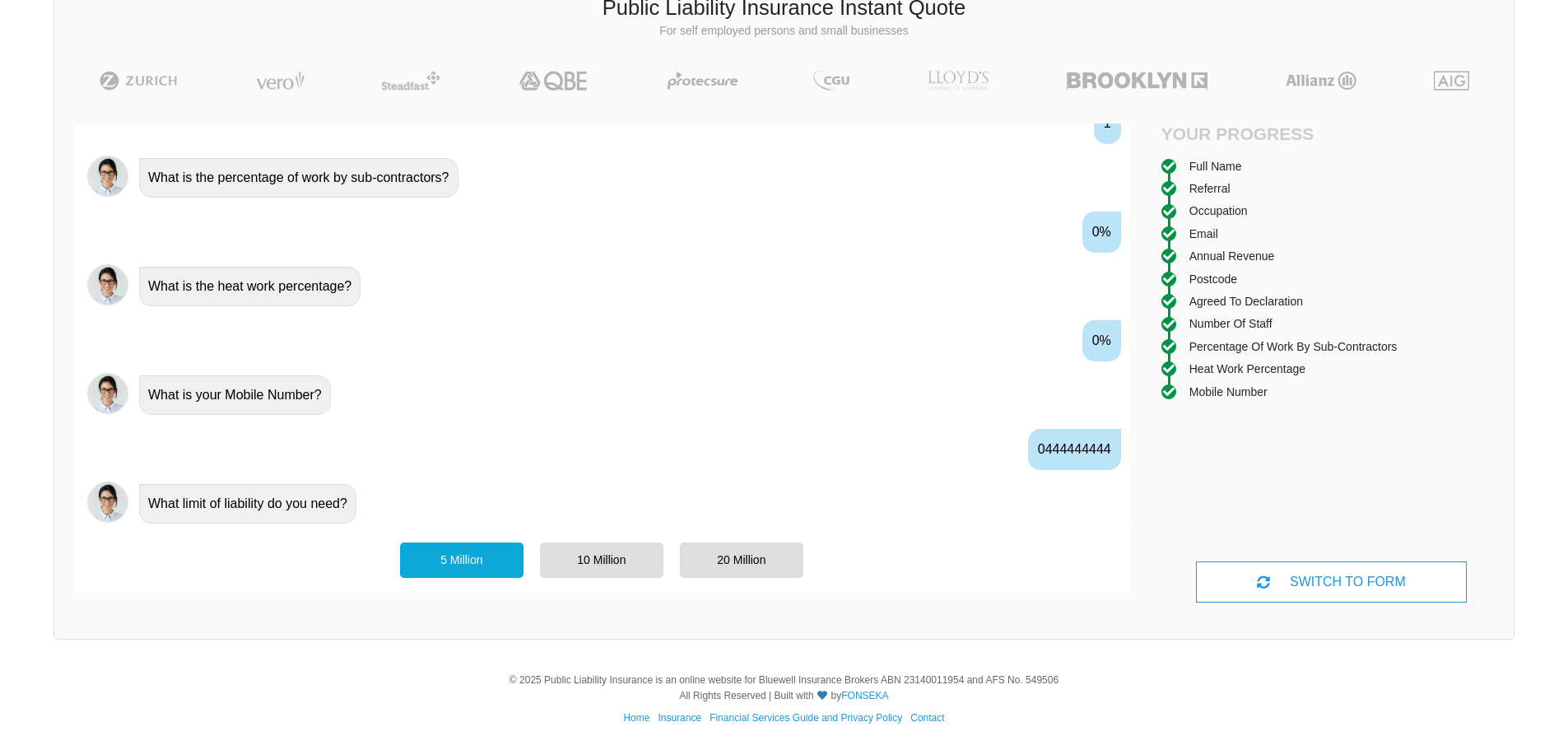
click at [479, 560] on div "5 Million" at bounding box center [461, 559] width 124 height 35
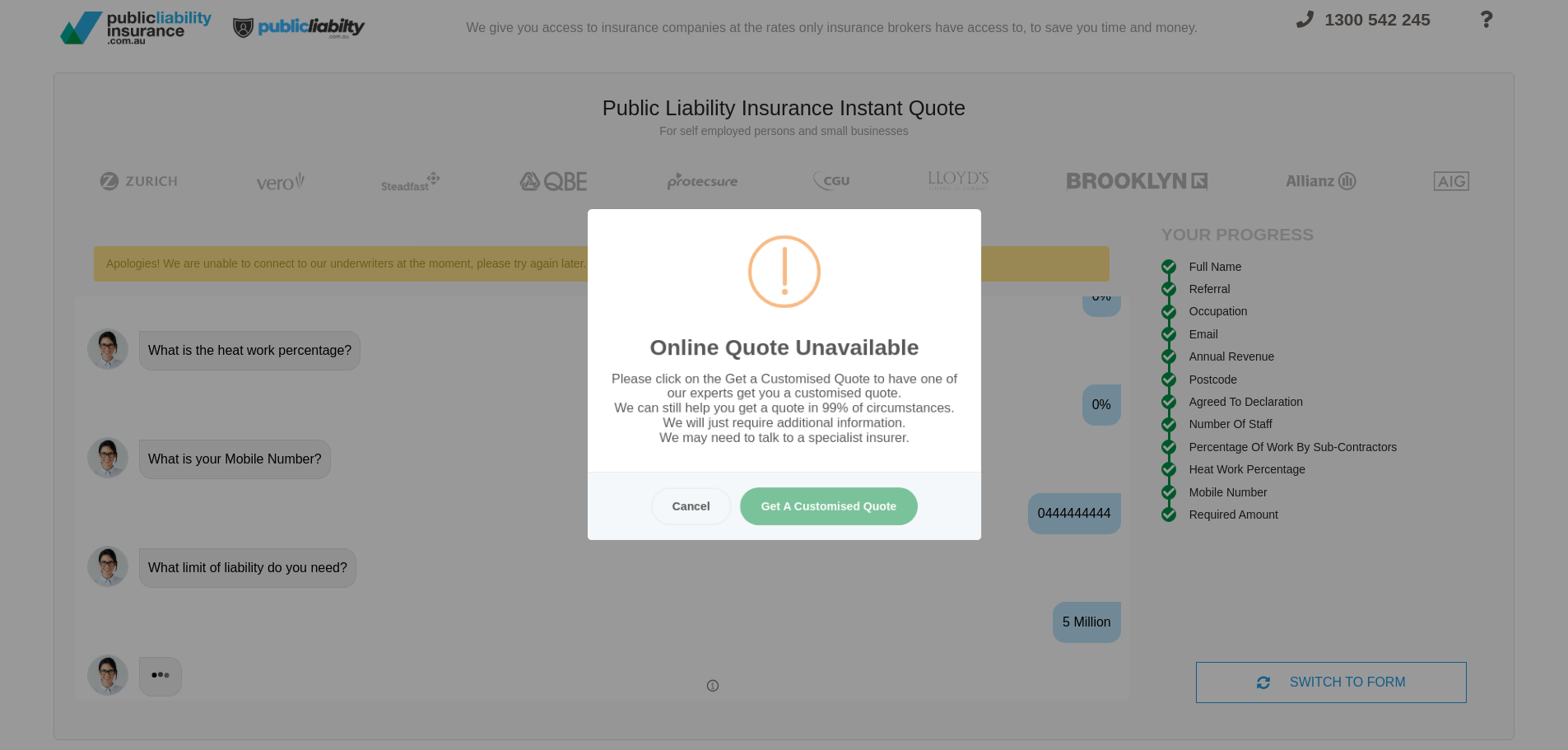
scroll to position [0, 0]
